Goal: Check status: Check status

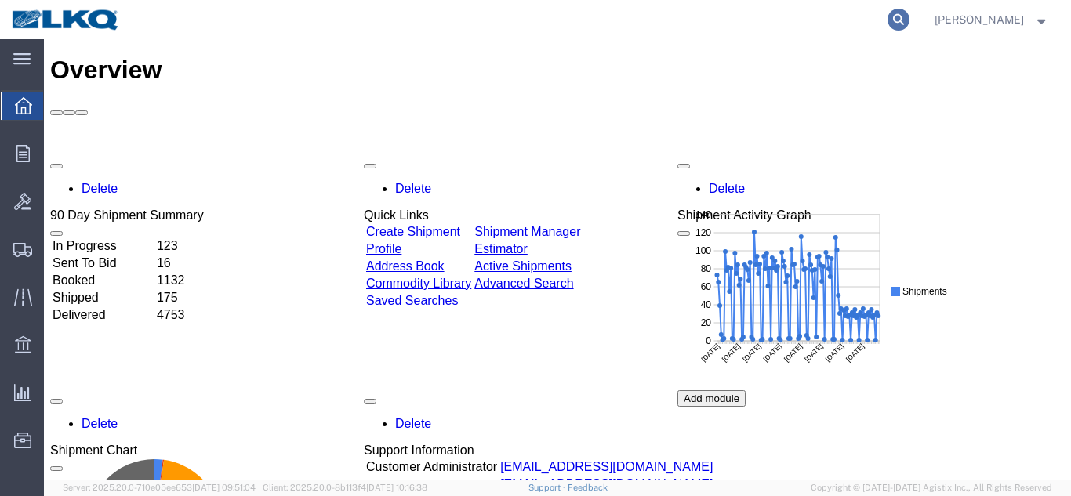
click at [888, 24] on icon at bounding box center [899, 20] width 22 height 22
paste input "56209475"
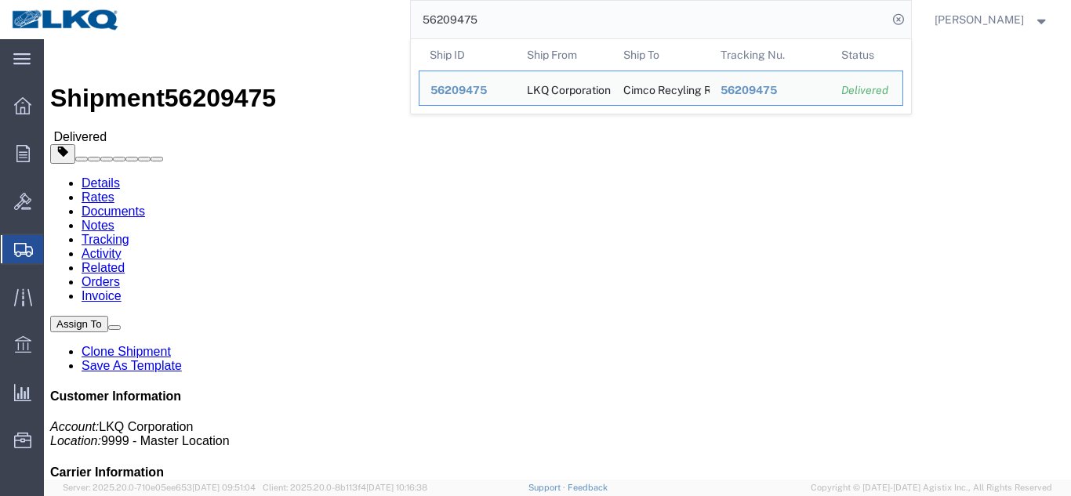
drag, startPoint x: 543, startPoint y: 23, endPoint x: 334, endPoint y: 20, distance: 208.6
click at [334, 20] on div "56209475 Ship ID Ship From Ship To Tracking Nu. Status Ship ID 56209475 Ship Fr…" at bounding box center [521, 19] width 779 height 39
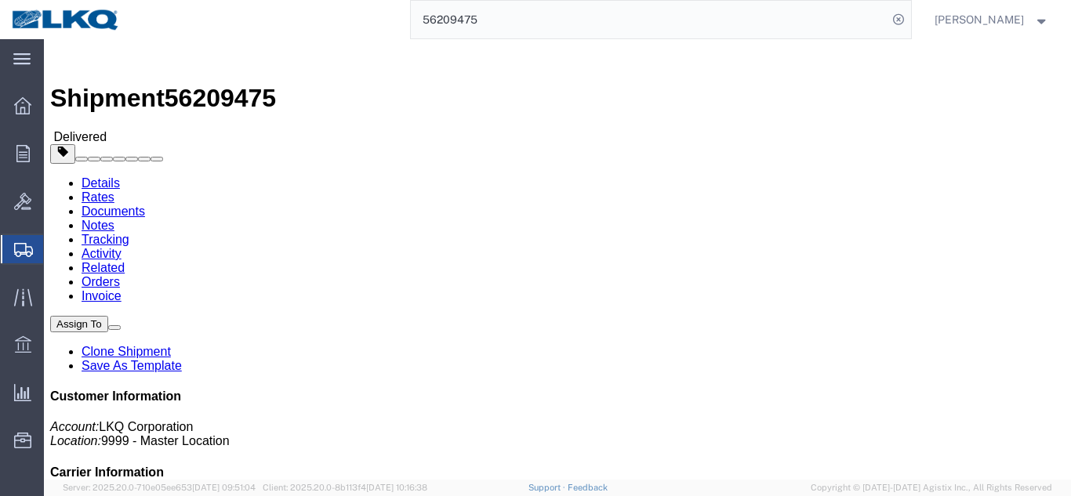
paste input "514633"
type input "56514633"
